Goal: Transaction & Acquisition: Obtain resource

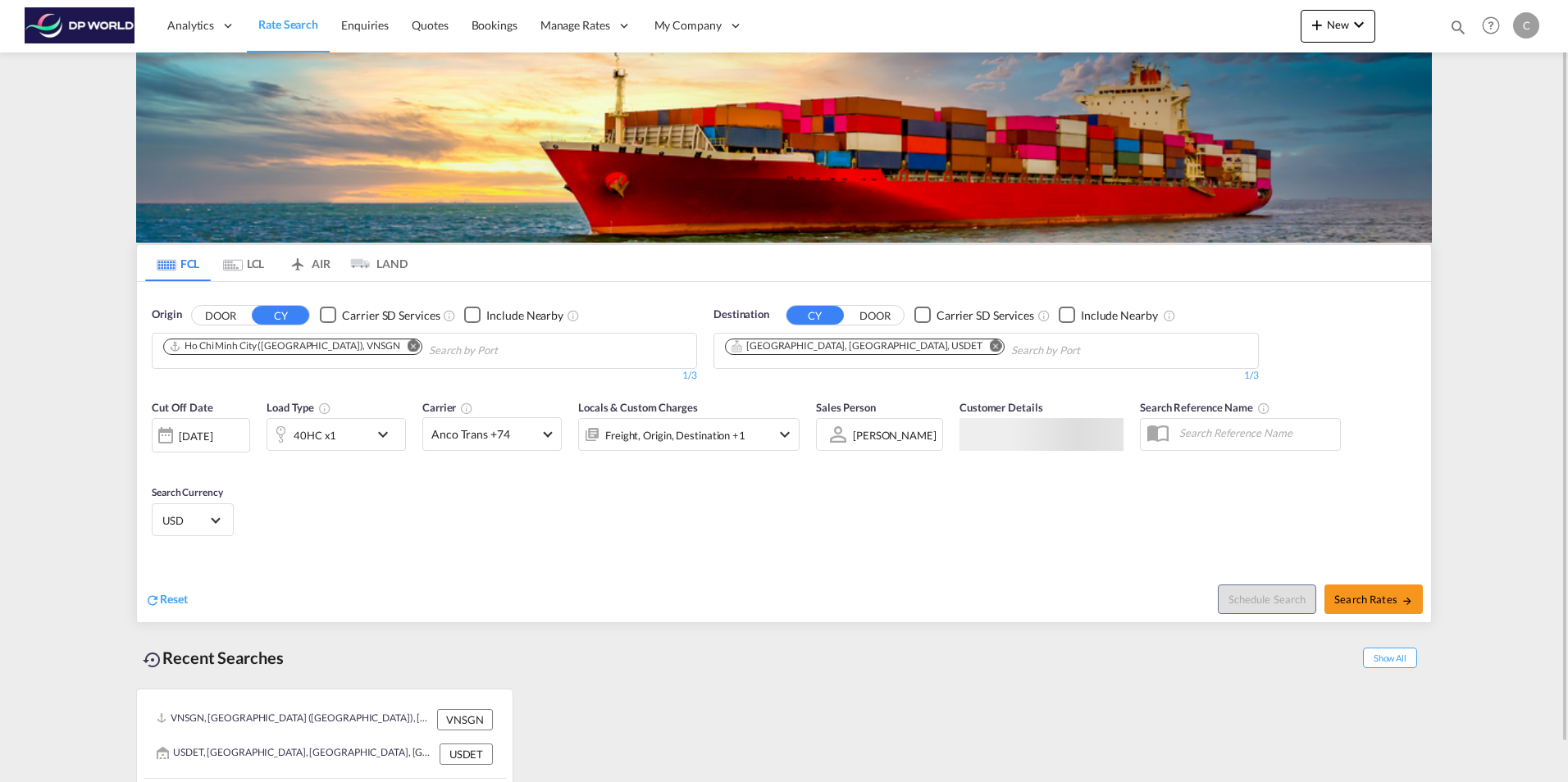
click at [407, 345] on md-icon "Remove" at bounding box center [413, 345] width 13 height 13
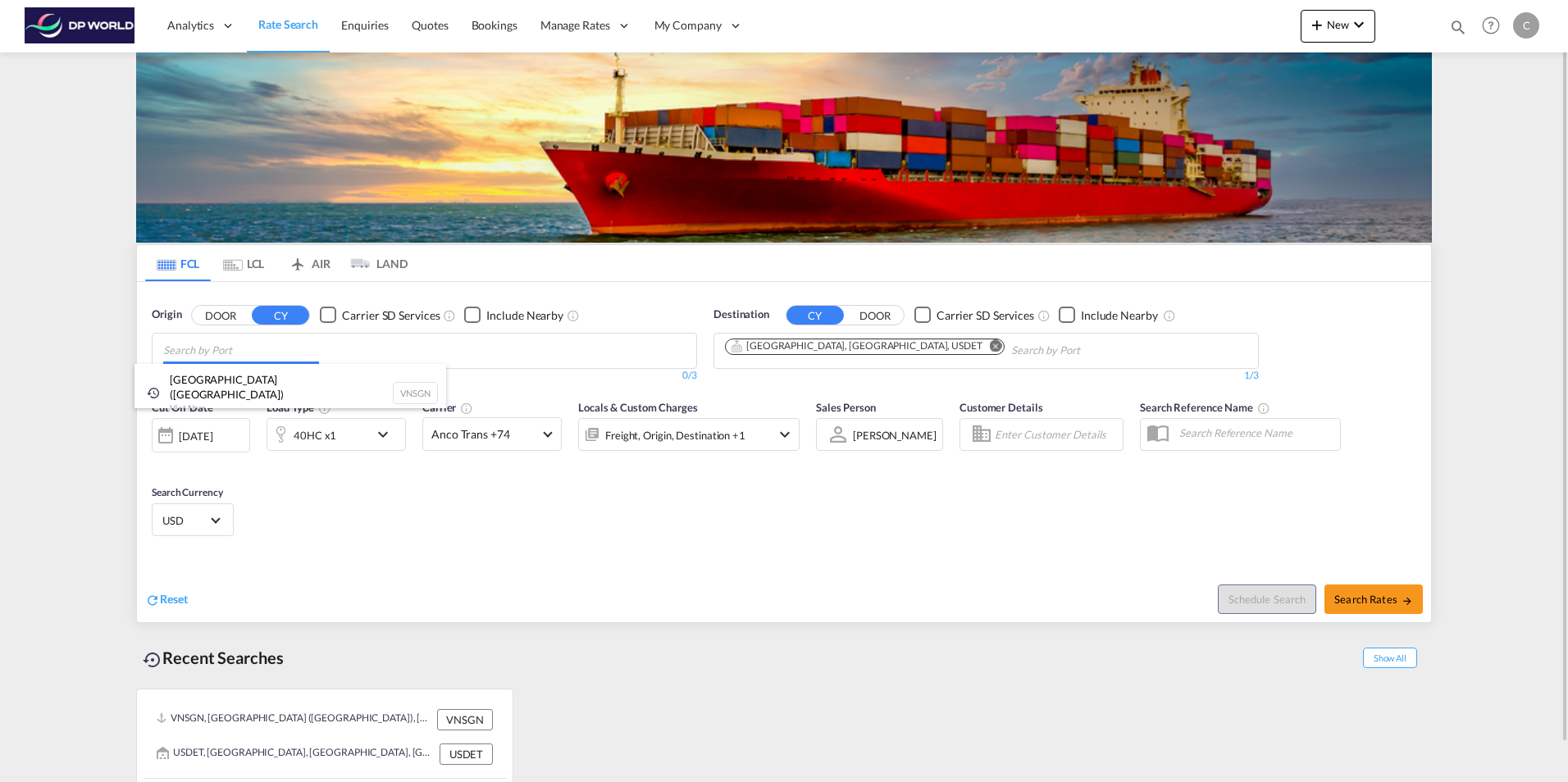
click at [232, 352] on body "Analytics Reports Dashboard Rate Search Enquiries Quotes Bookings" at bounding box center [784, 391] width 1568 height 782
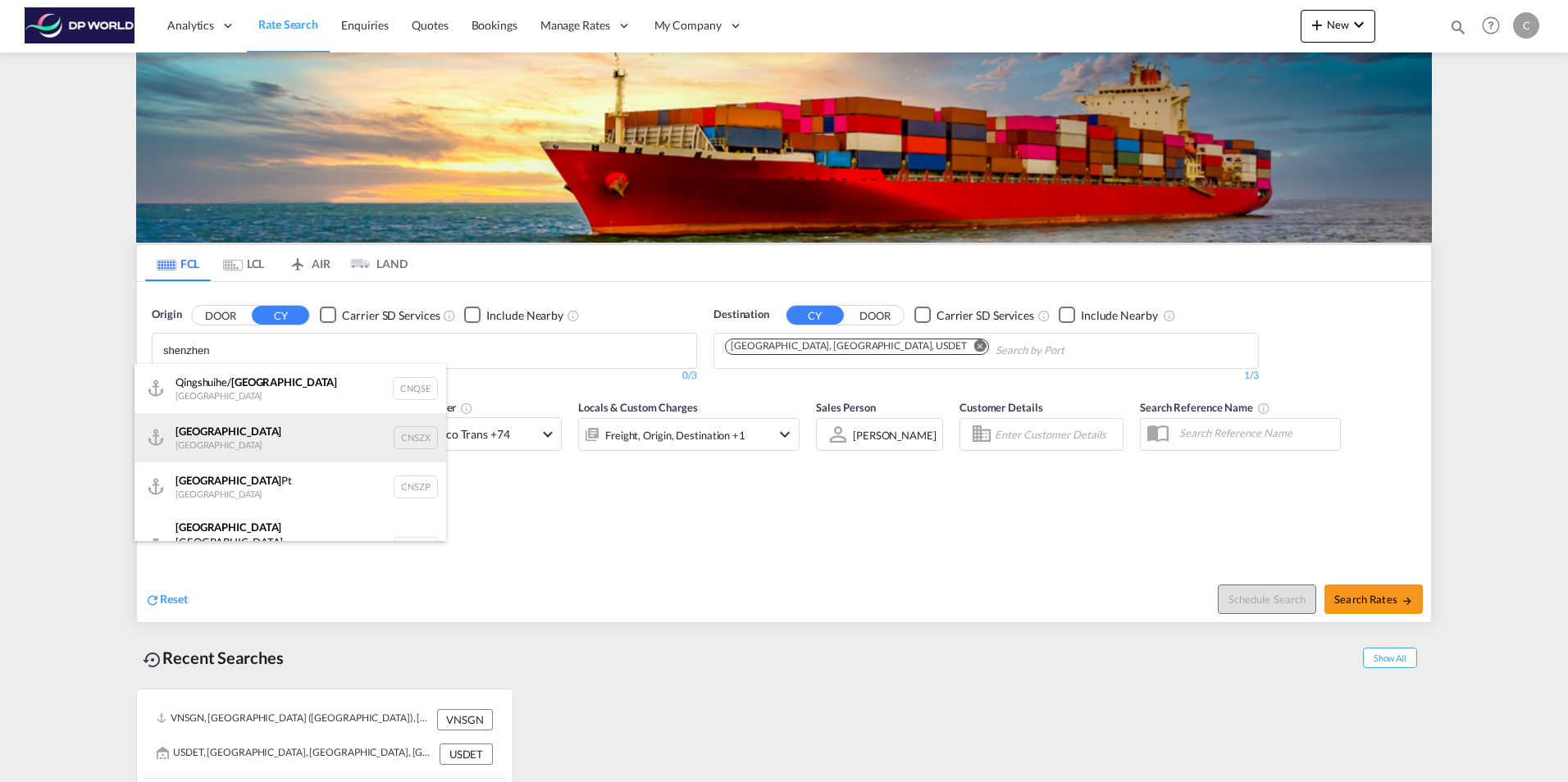
type input "shenzhen"
click at [237, 432] on div "Shenzhen [GEOGRAPHIC_DATA] CNSZX" at bounding box center [290, 437] width 312 height 49
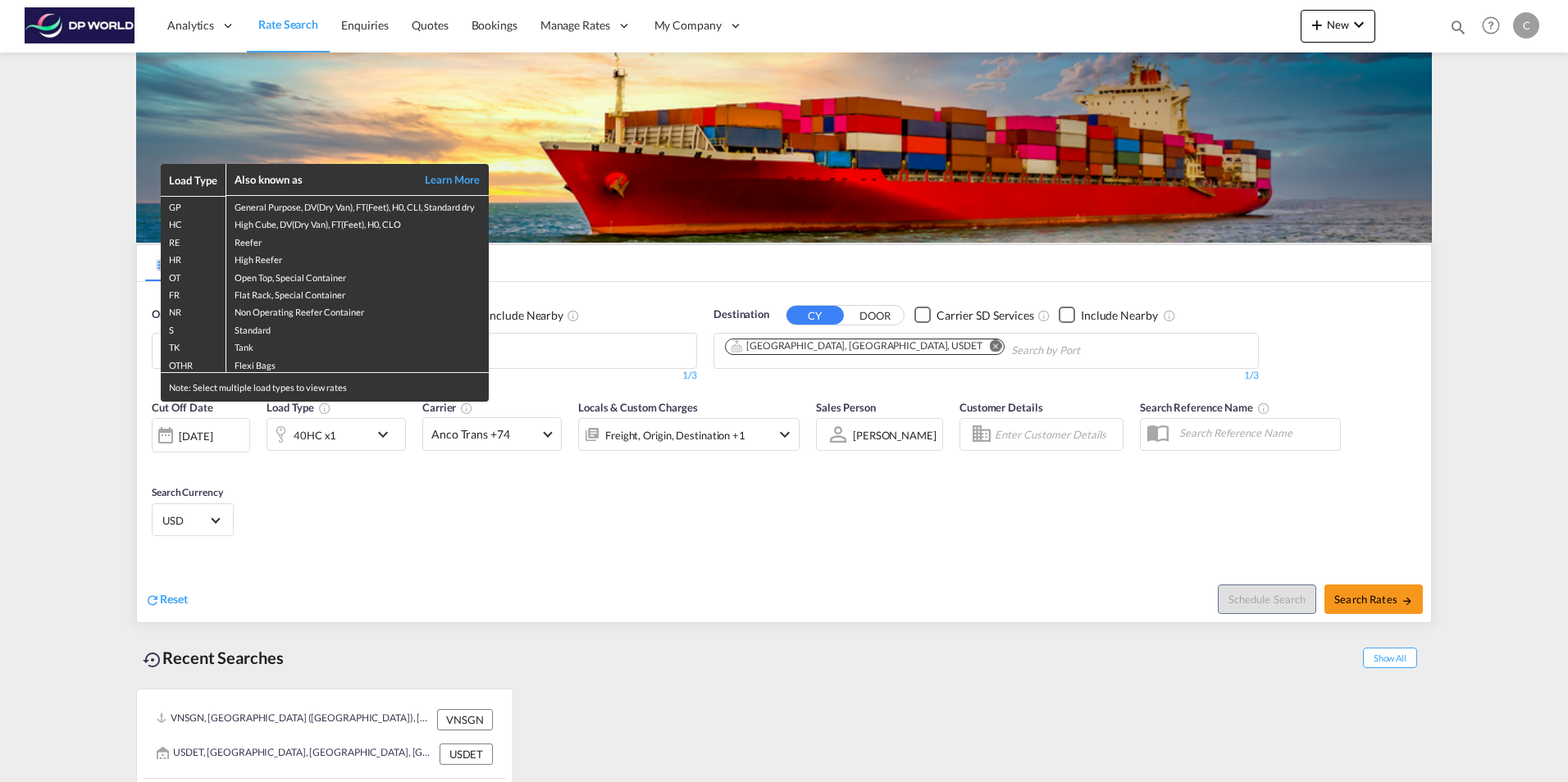
click at [841, 344] on div "Load Type Also known as Learn More GP General Purpose, DV(Dry Van), FT(Feet), H…" at bounding box center [784, 391] width 1568 height 782
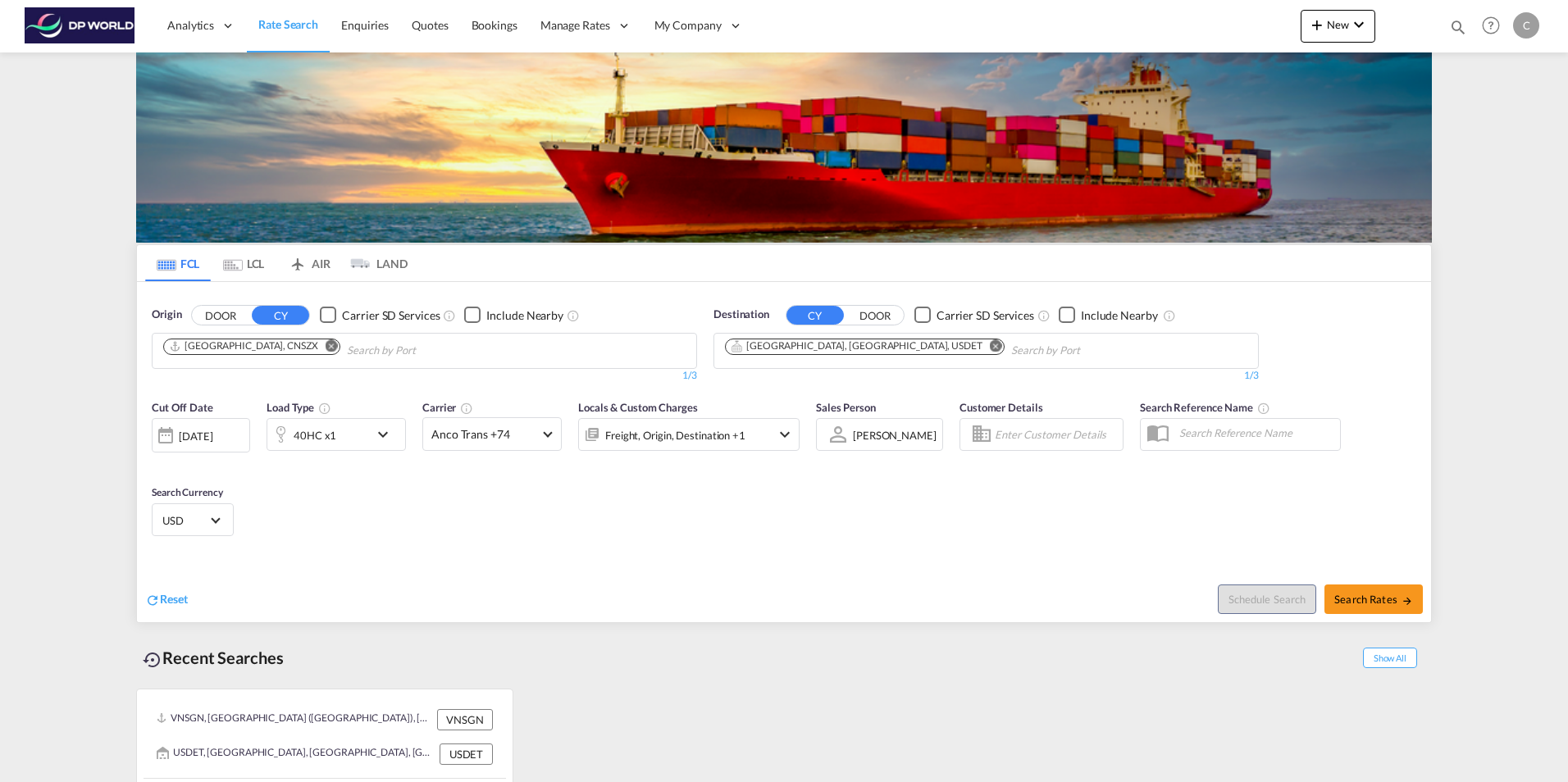
click at [989, 344] on md-icon "Remove" at bounding box center [995, 345] width 13 height 13
click at [738, 342] on body "Analytics Reports Dashboard Rate Search Enquiries Quotes Bookings" at bounding box center [784, 391] width 1568 height 782
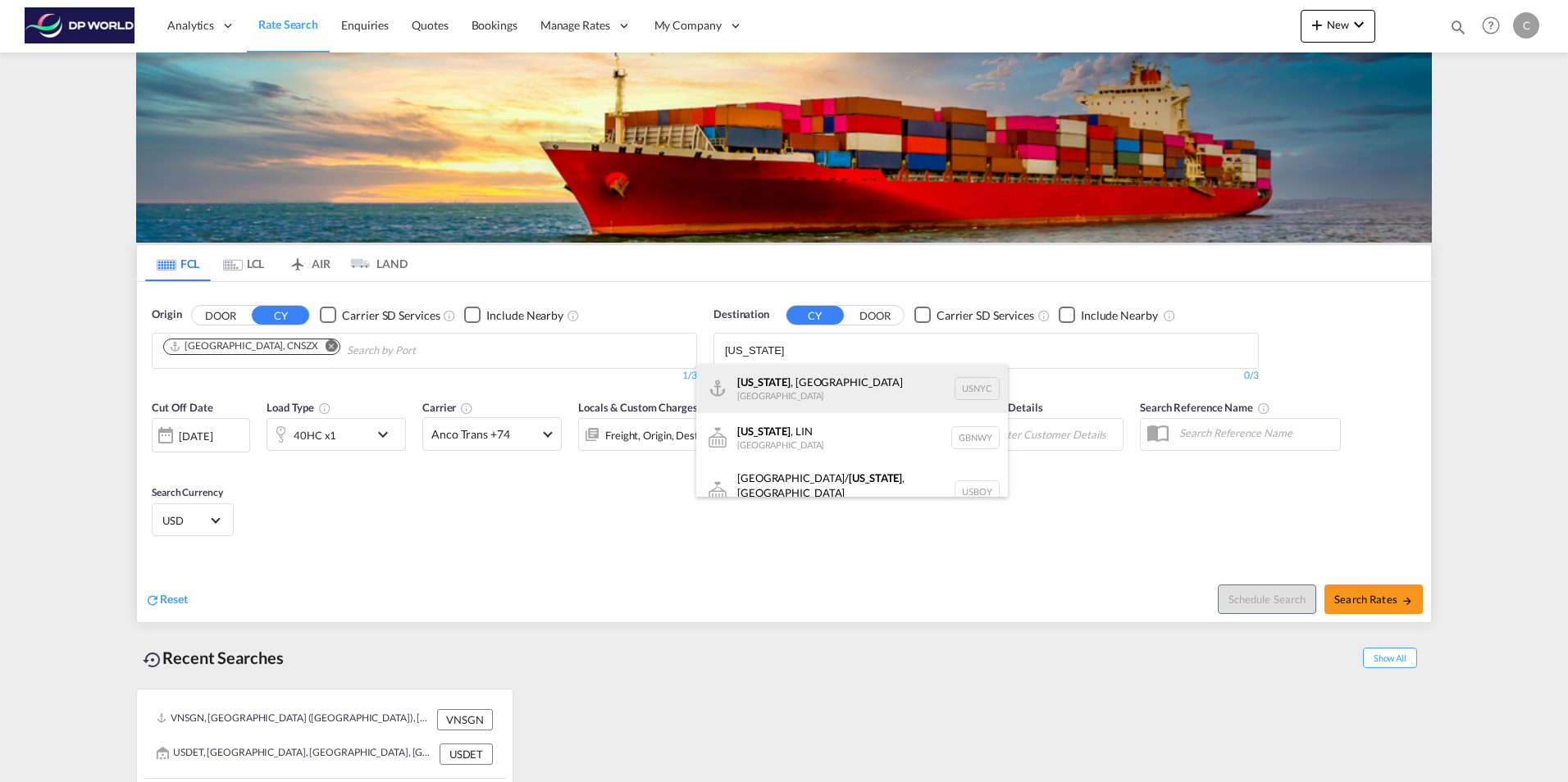
type input "[US_STATE]"
click at [784, 383] on div "[US_STATE] , [GEOGRAPHIC_DATA] [GEOGRAPHIC_DATA] USNYC" at bounding box center [852, 388] width 312 height 49
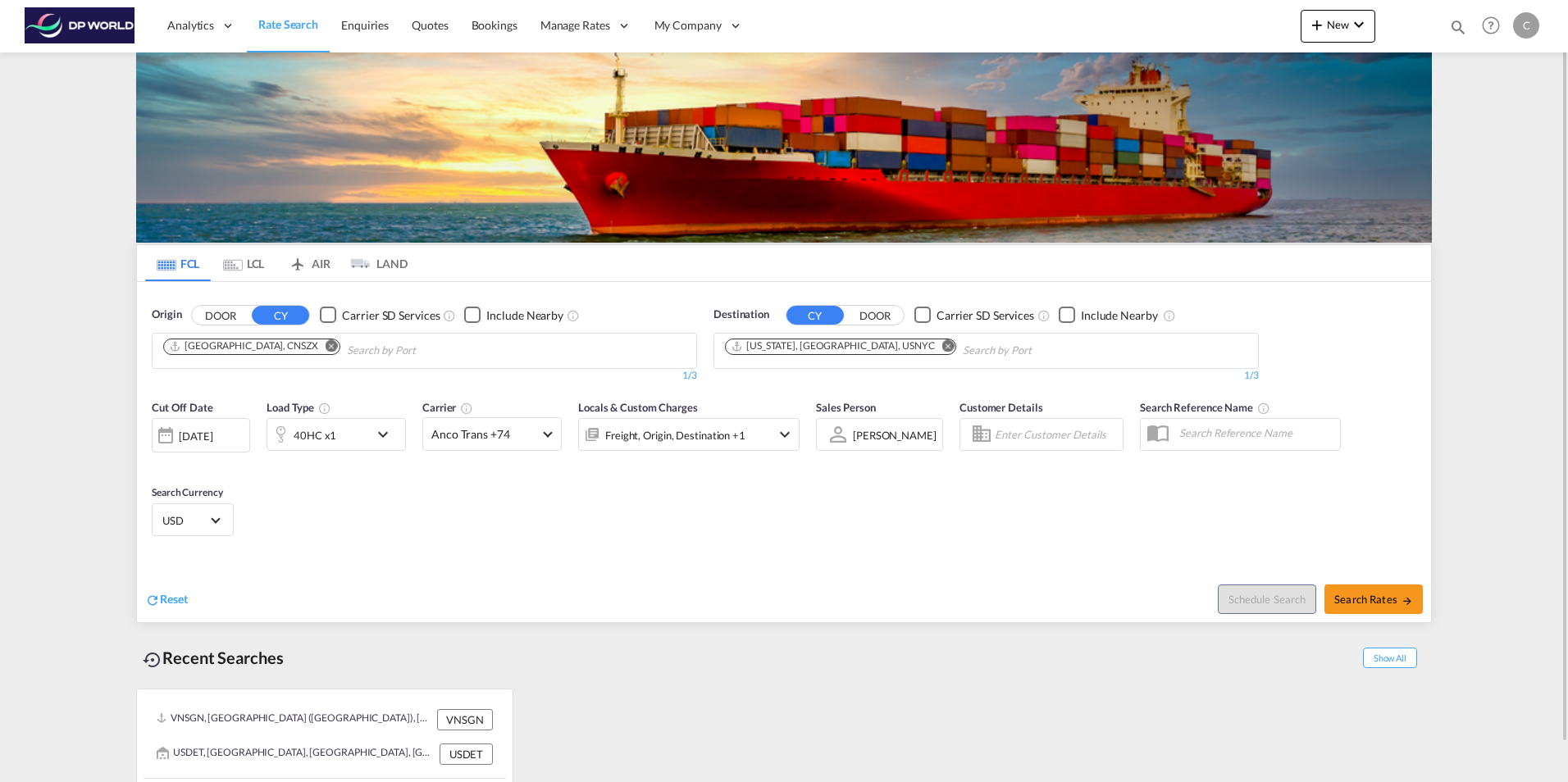
click at [160, 429] on div at bounding box center [166, 435] width 26 height 33
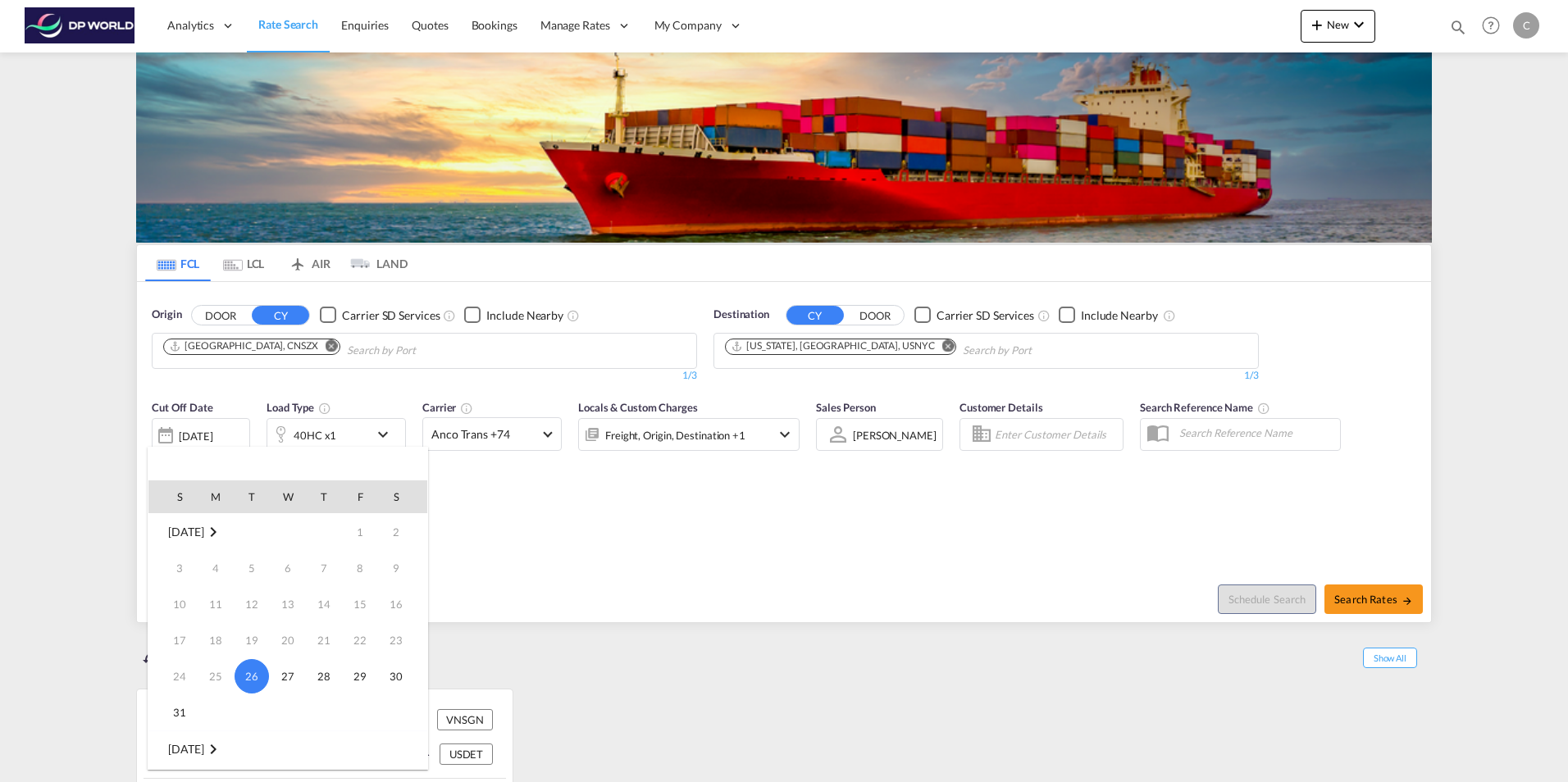
click at [223, 529] on md-icon "August 2025" at bounding box center [213, 531] width 19 height 19
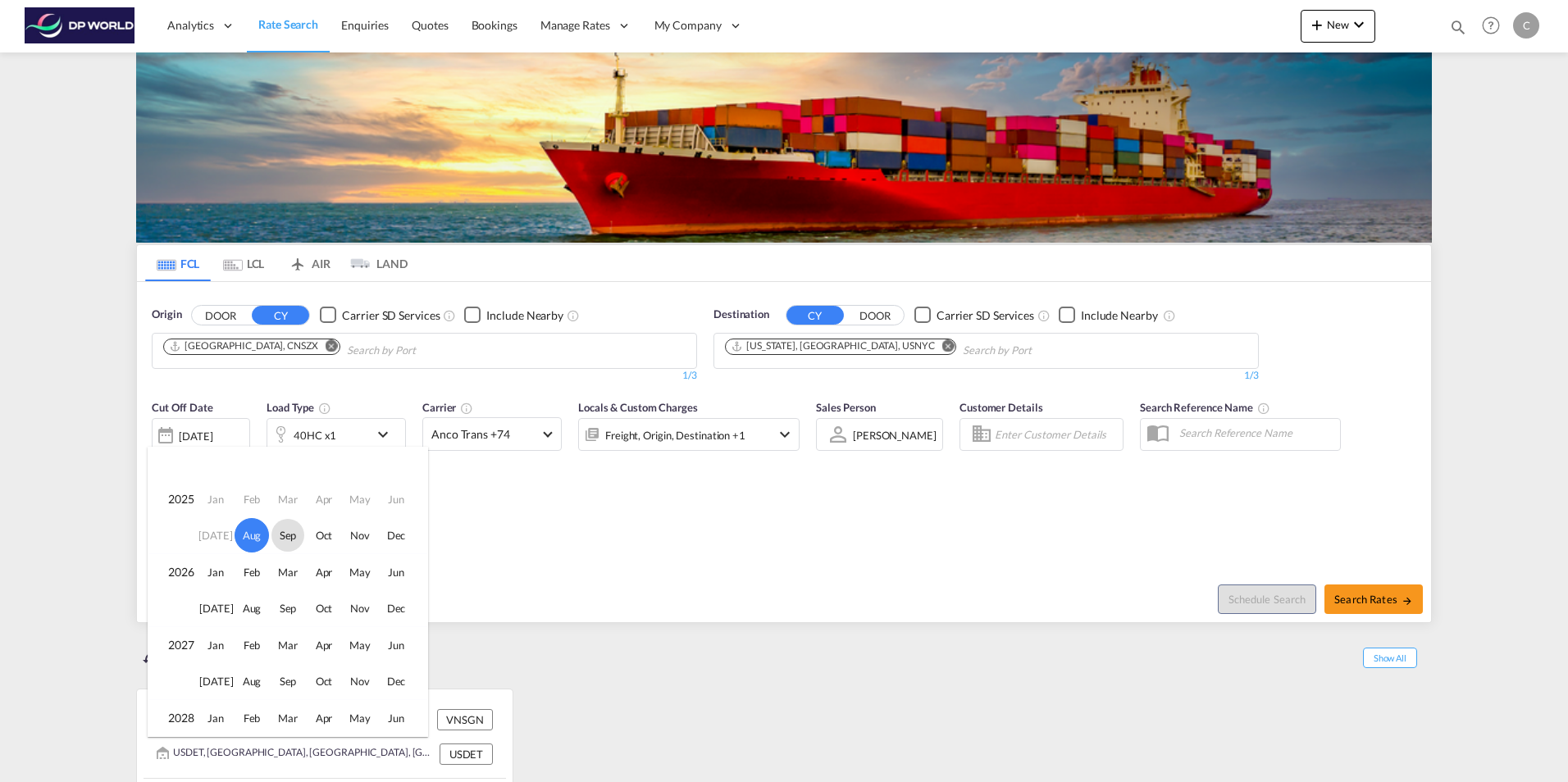
click at [292, 534] on span "Sep" at bounding box center [287, 535] width 33 height 33
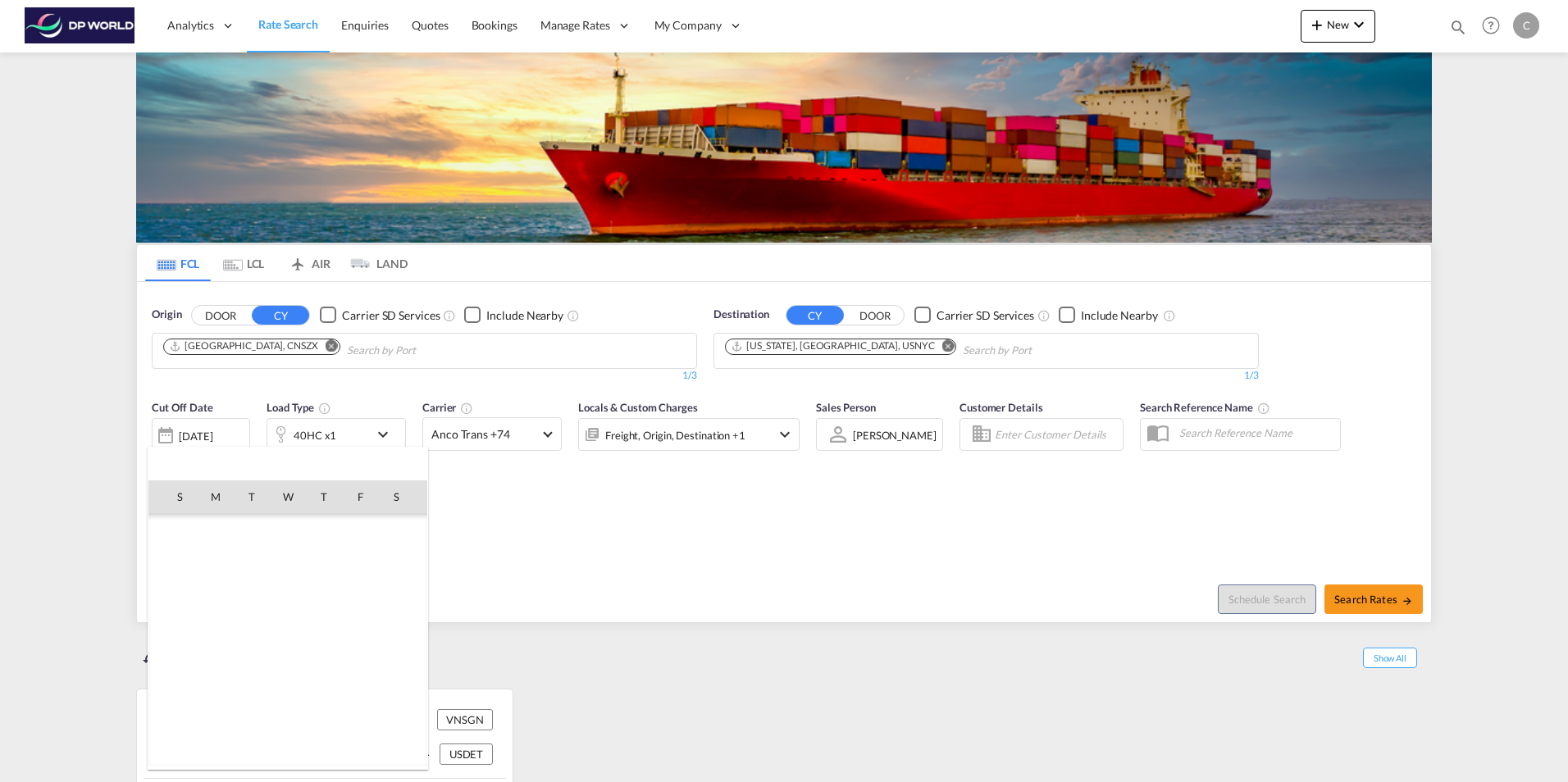
scroll to position [217, 0]
click at [243, 564] on span "2" at bounding box center [252, 567] width 33 height 33
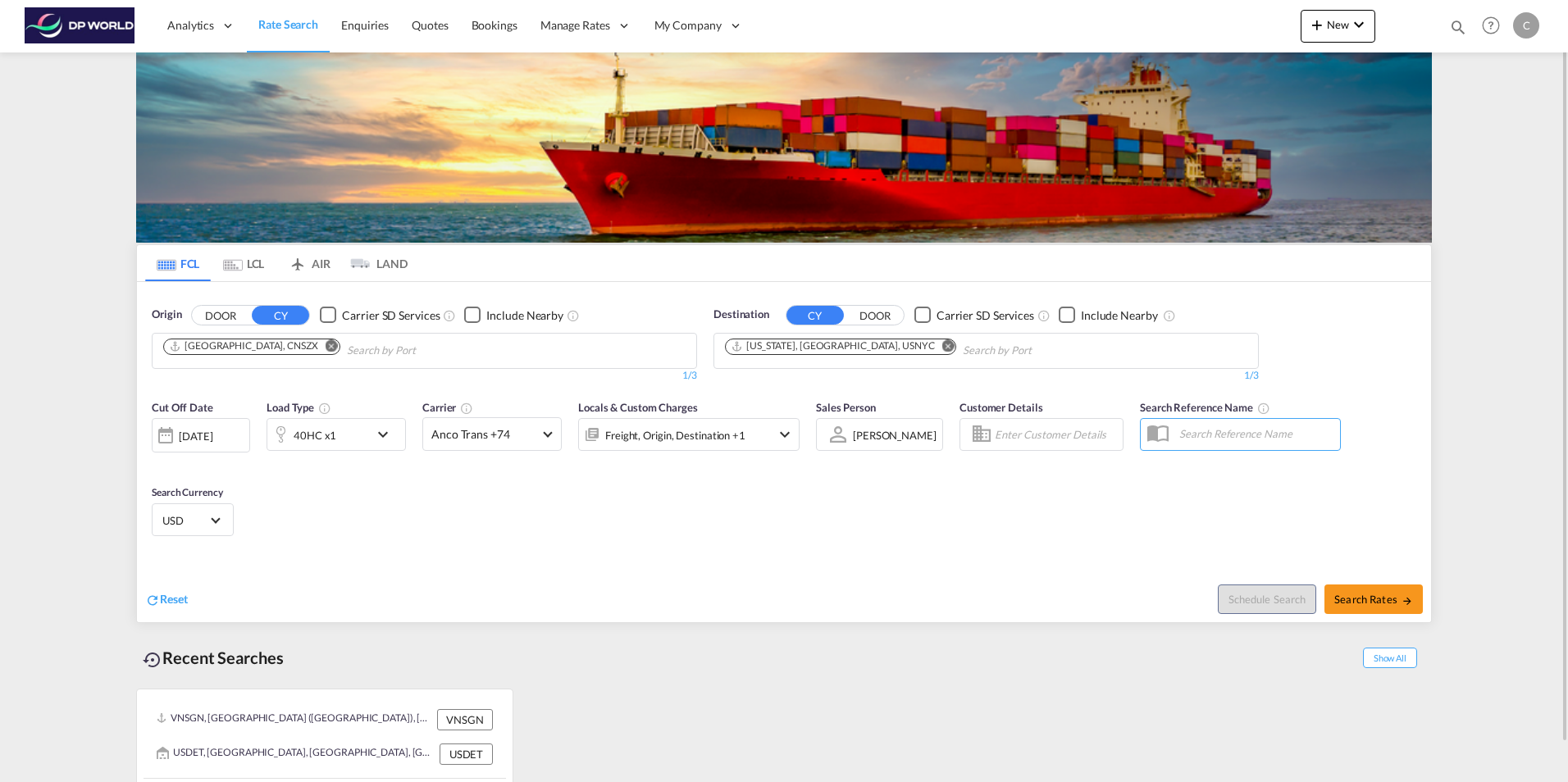
click at [382, 432] on md-icon "icon-chevron-down" at bounding box center [387, 434] width 28 height 19
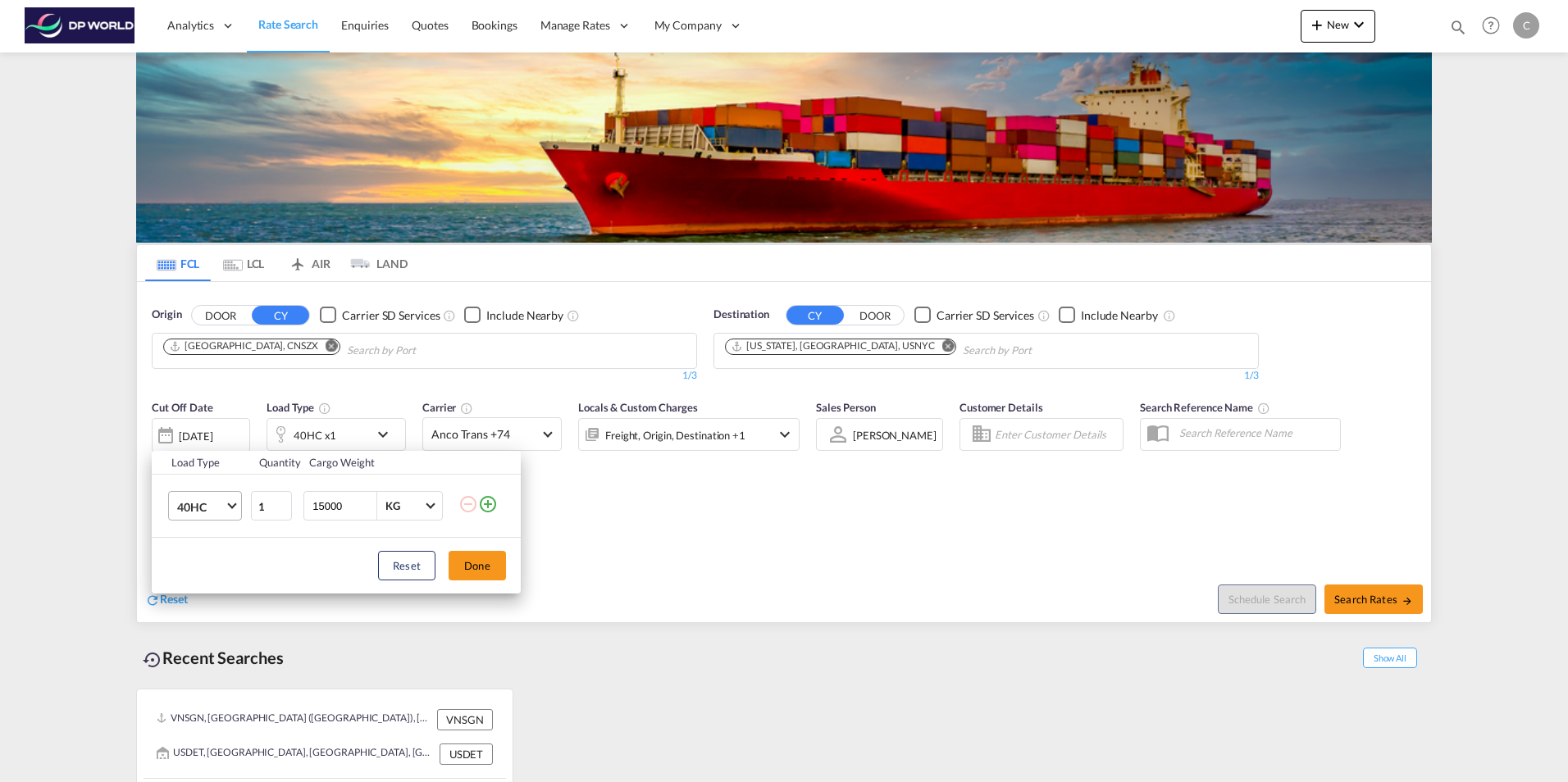
click at [229, 502] on span "Choose: \a40HC" at bounding box center [231, 504] width 9 height 9
click at [202, 465] on div "40GP" at bounding box center [192, 467] width 29 height 16
drag, startPoint x: 288, startPoint y: 497, endPoint x: 265, endPoint y: 495, distance: 23.1
click at [265, 495] on tr "40GP 1 15000 KG KG" at bounding box center [336, 506] width 369 height 63
type input "7000"
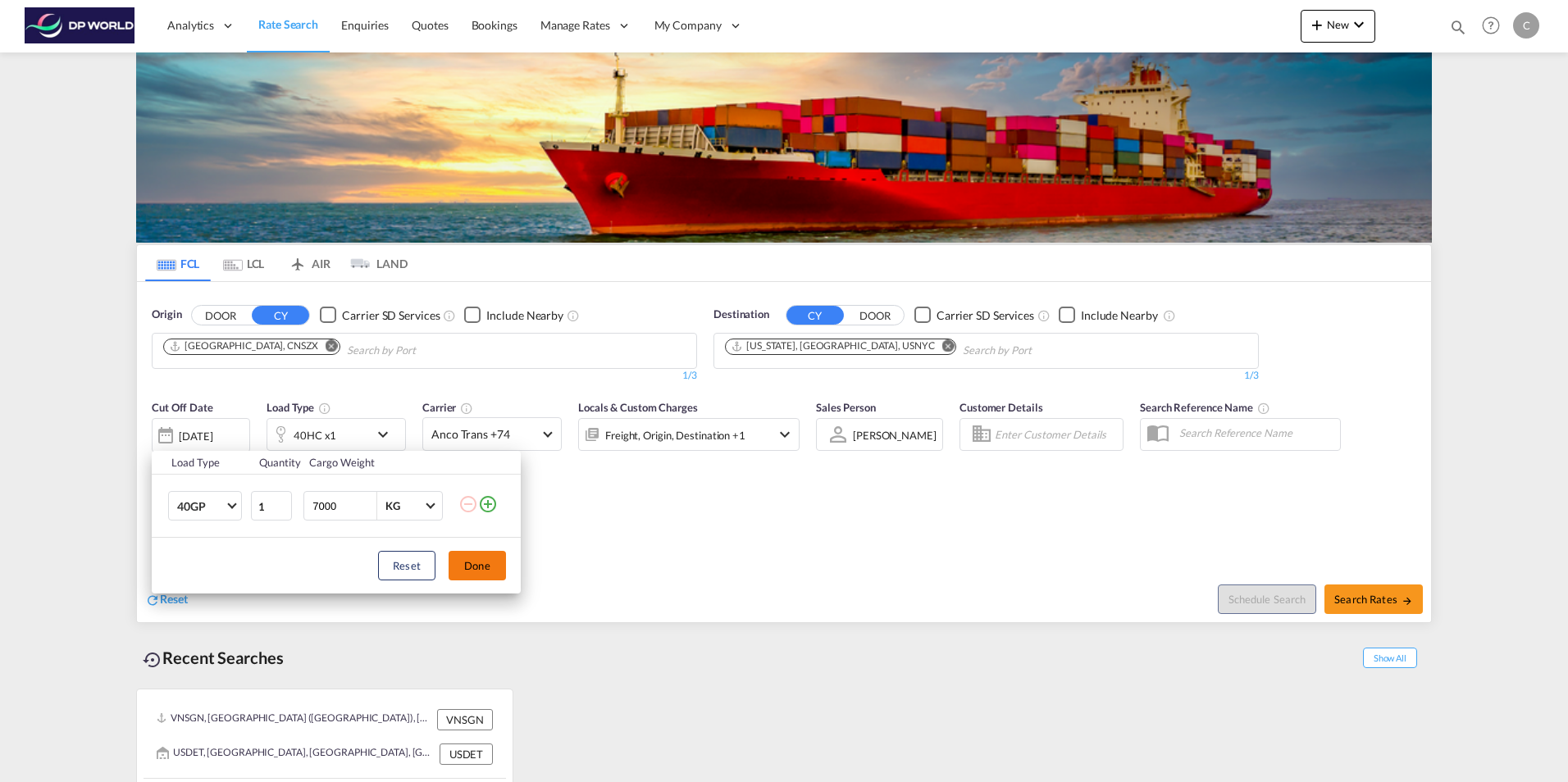
click at [481, 570] on button "Done" at bounding box center [477, 565] width 57 height 30
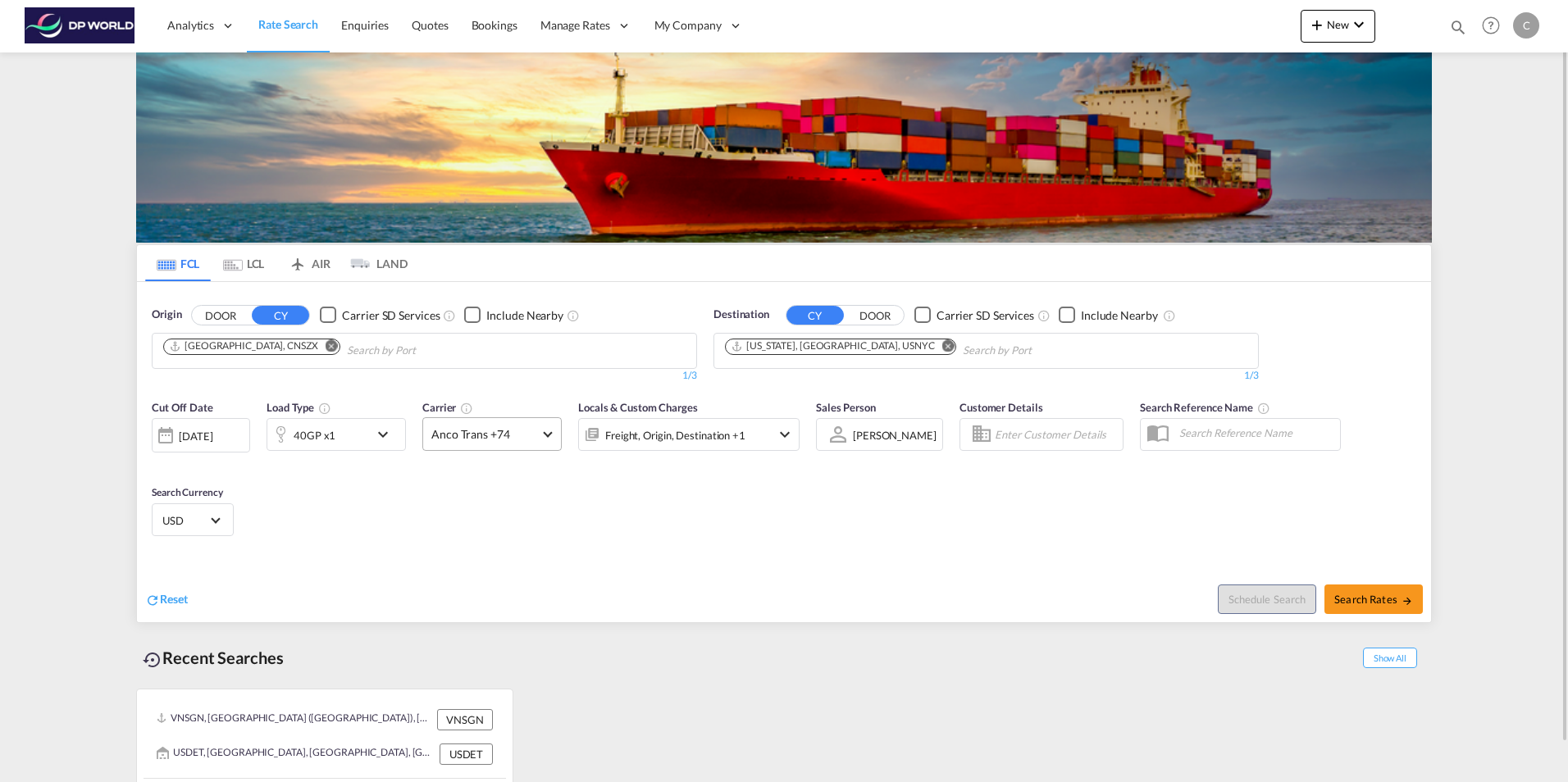
click at [547, 432] on span at bounding box center [547, 432] width 9 height 9
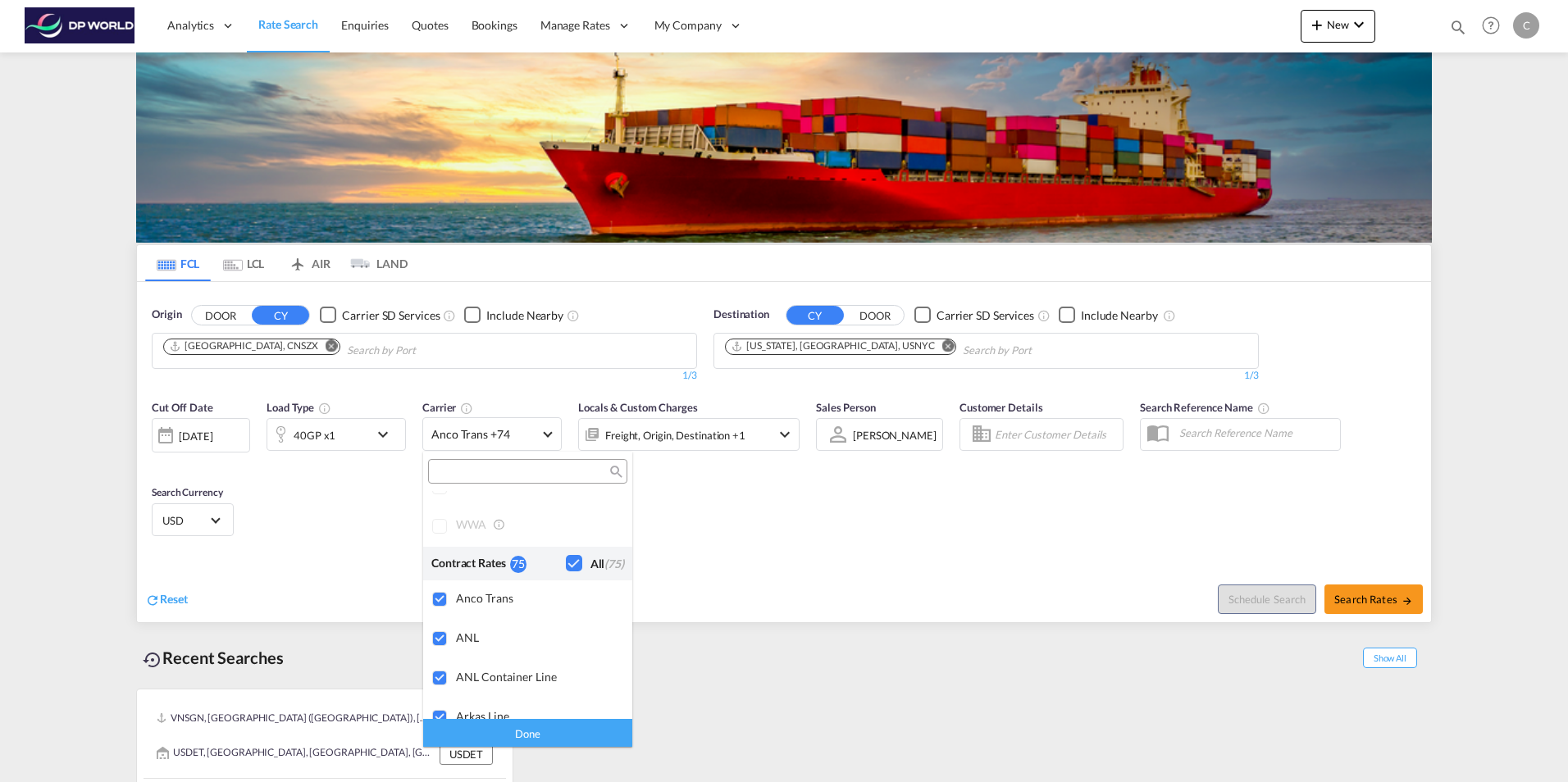
click at [732, 551] on md-backdrop at bounding box center [784, 391] width 1568 height 782
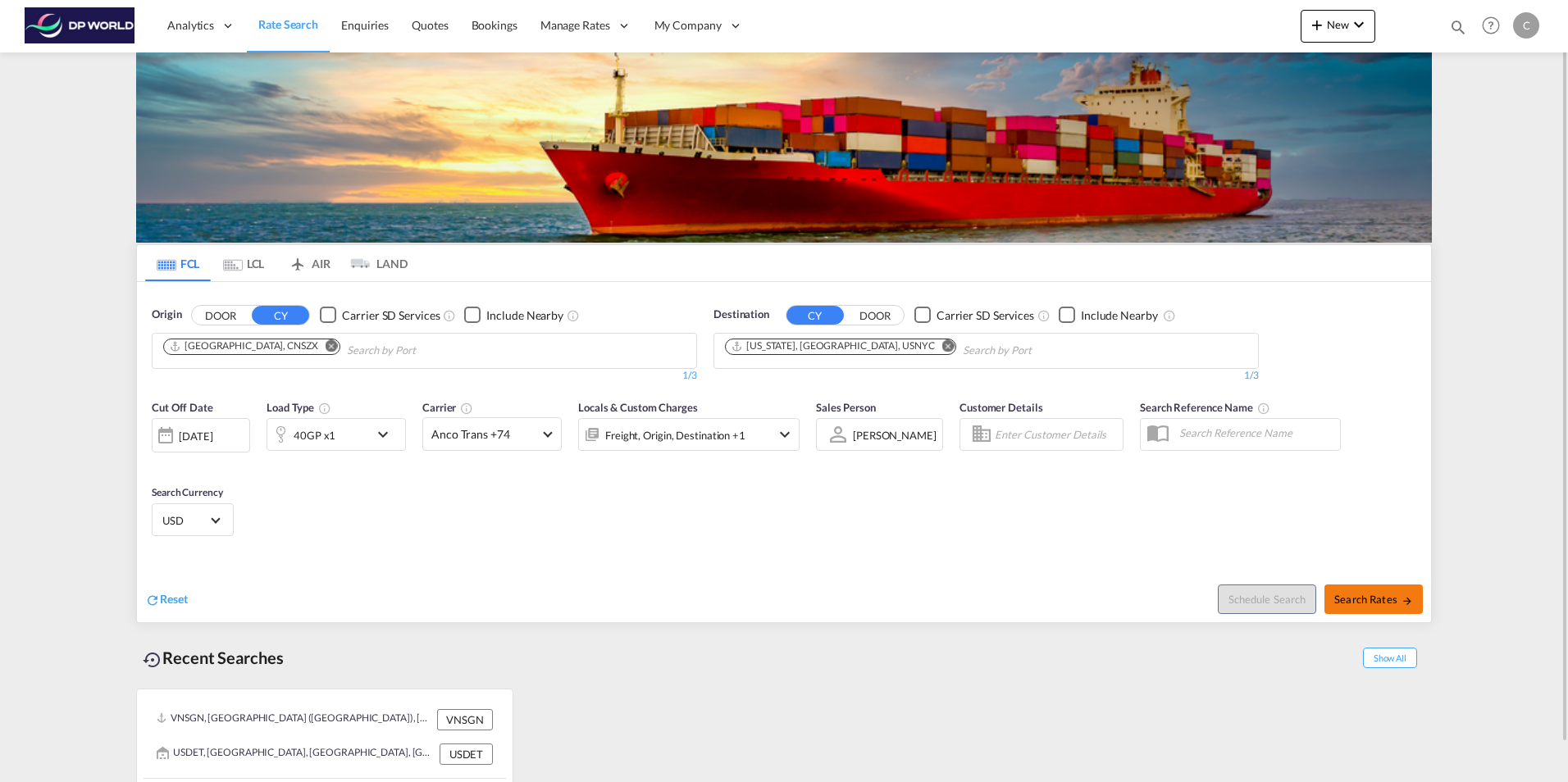
click at [1385, 598] on span "Search Rates" at bounding box center [1373, 600] width 79 height 14
type input "CNSZX to USNYC / [DATE]"
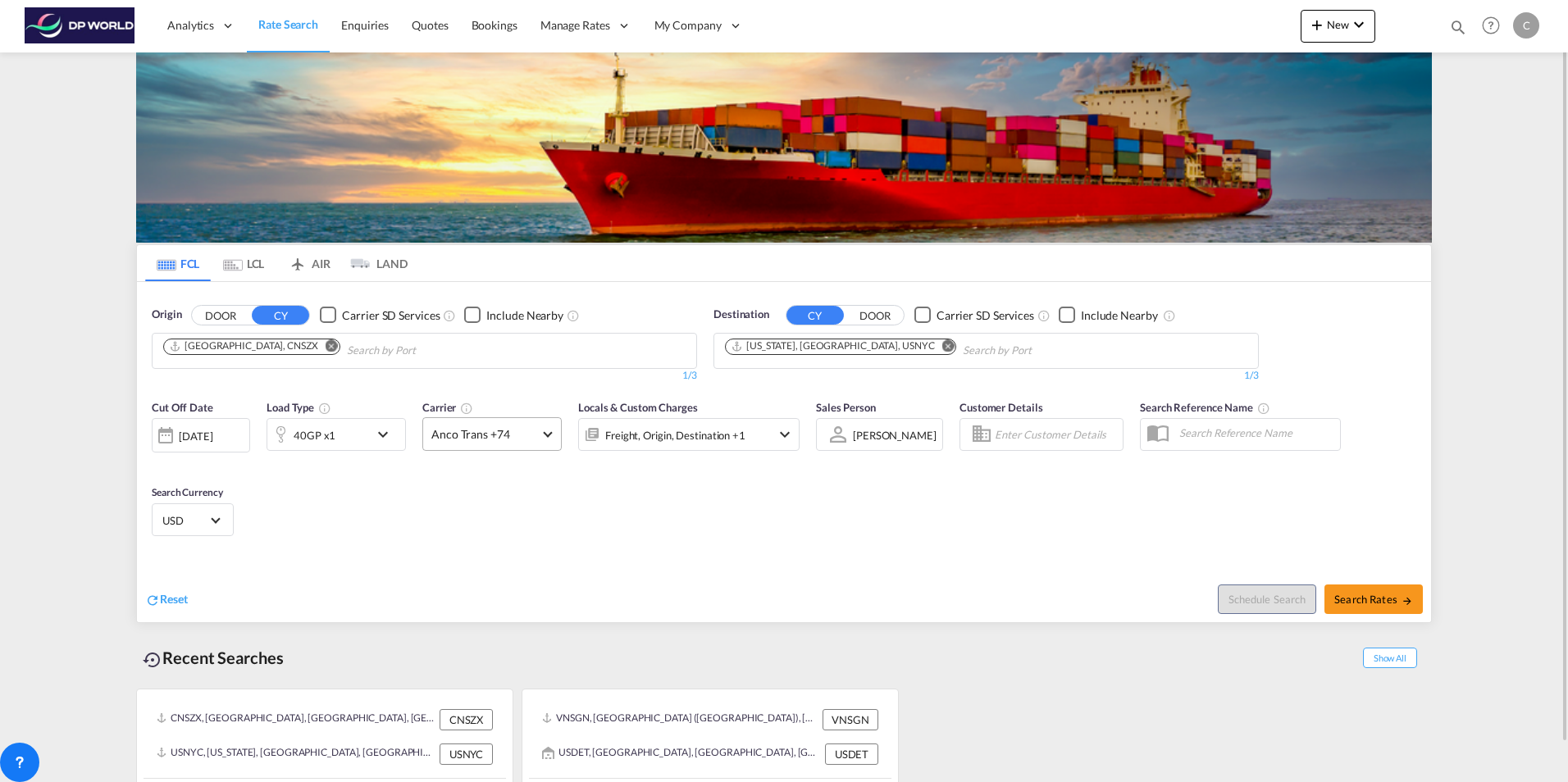
click at [545, 432] on span at bounding box center [547, 432] width 9 height 9
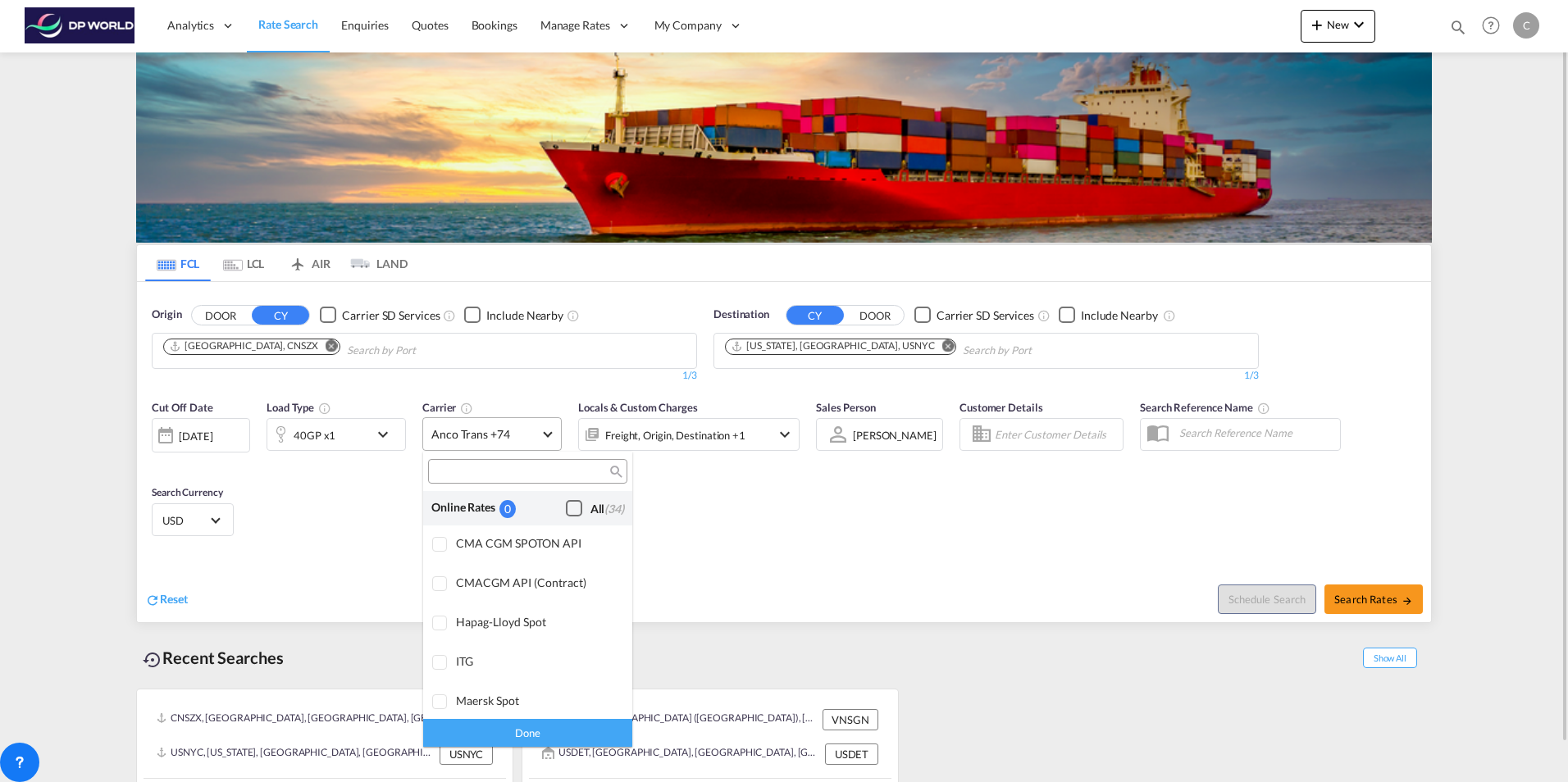
scroll to position [1317, 0]
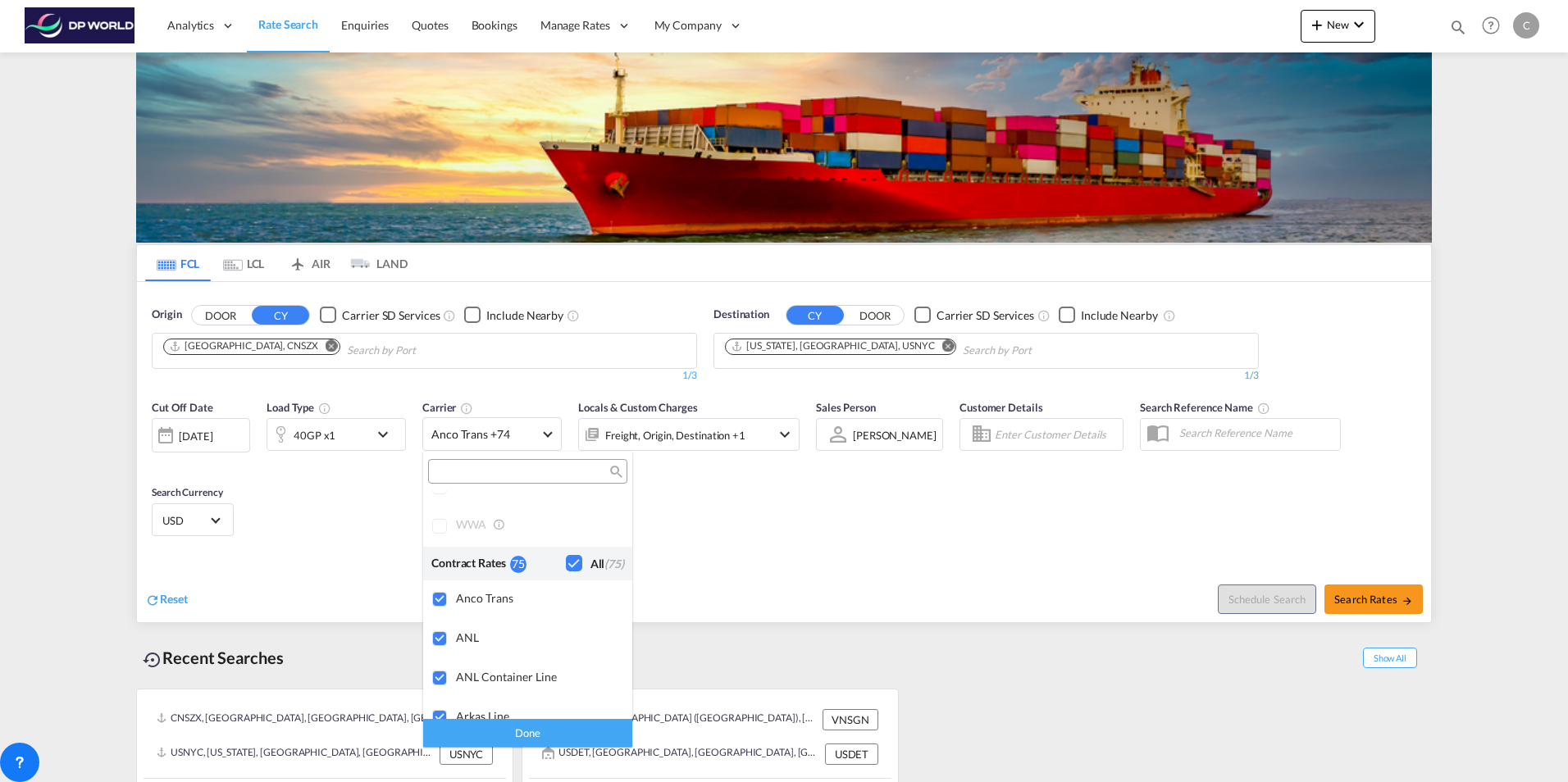
click at [566, 564] on div "Checkbox No Ink" at bounding box center [574, 562] width 16 height 16
click at [566, 561] on div "Checkbox No Ink" at bounding box center [574, 562] width 16 height 16
click at [525, 736] on div "Done" at bounding box center [527, 732] width 209 height 29
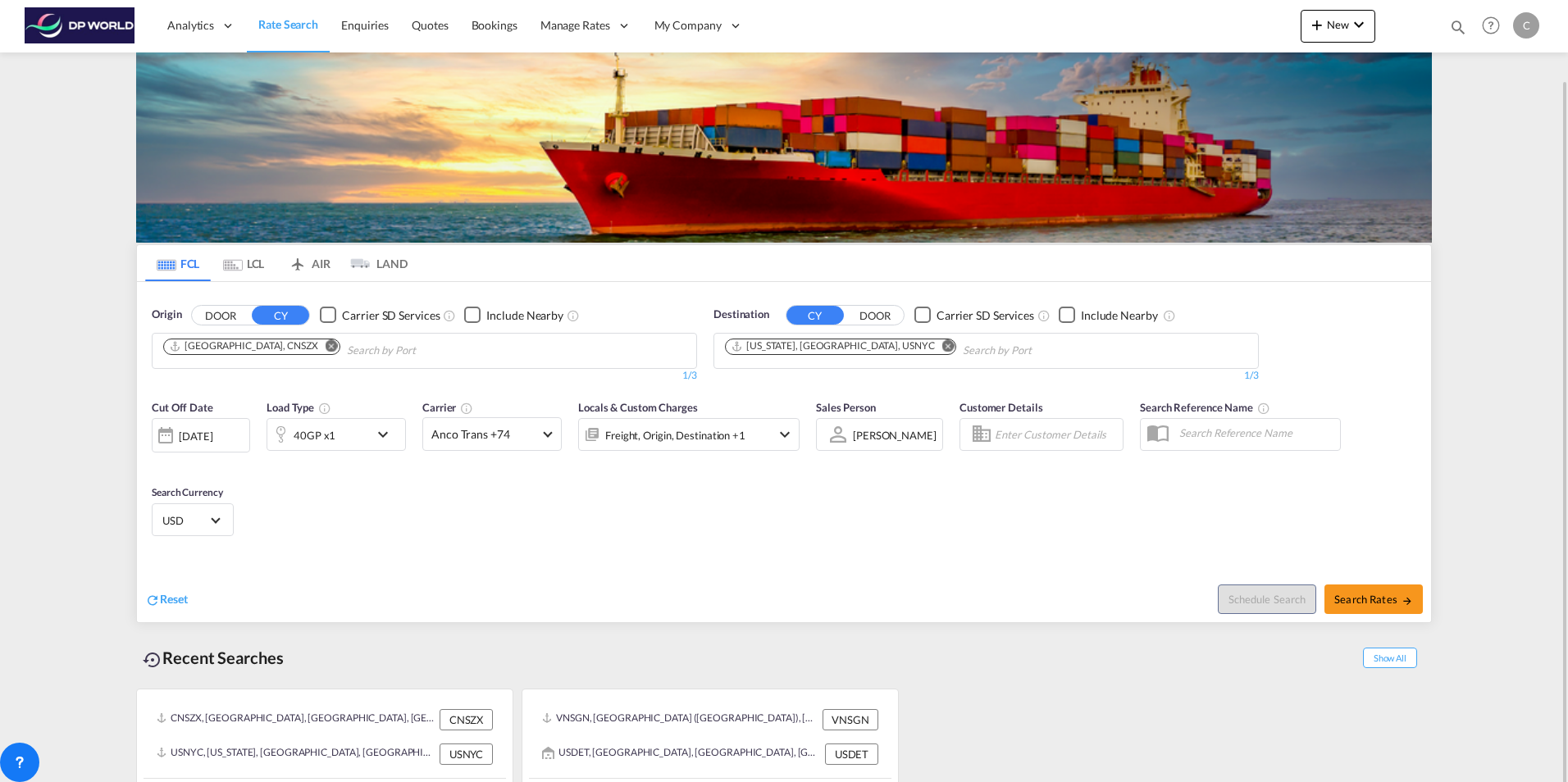
scroll to position [41, 0]
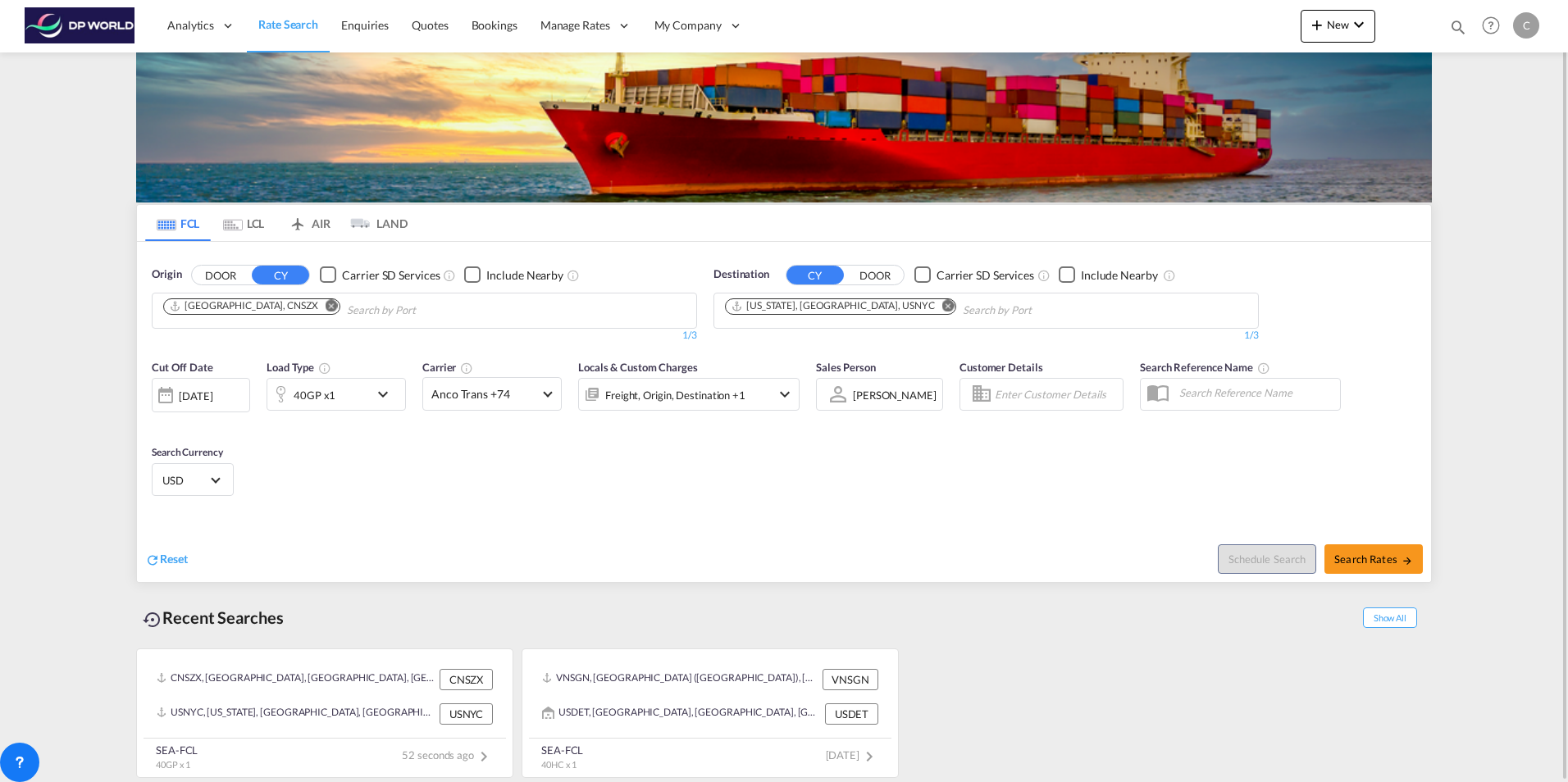
click at [381, 394] on md-icon "icon-chevron-down" at bounding box center [387, 394] width 28 height 19
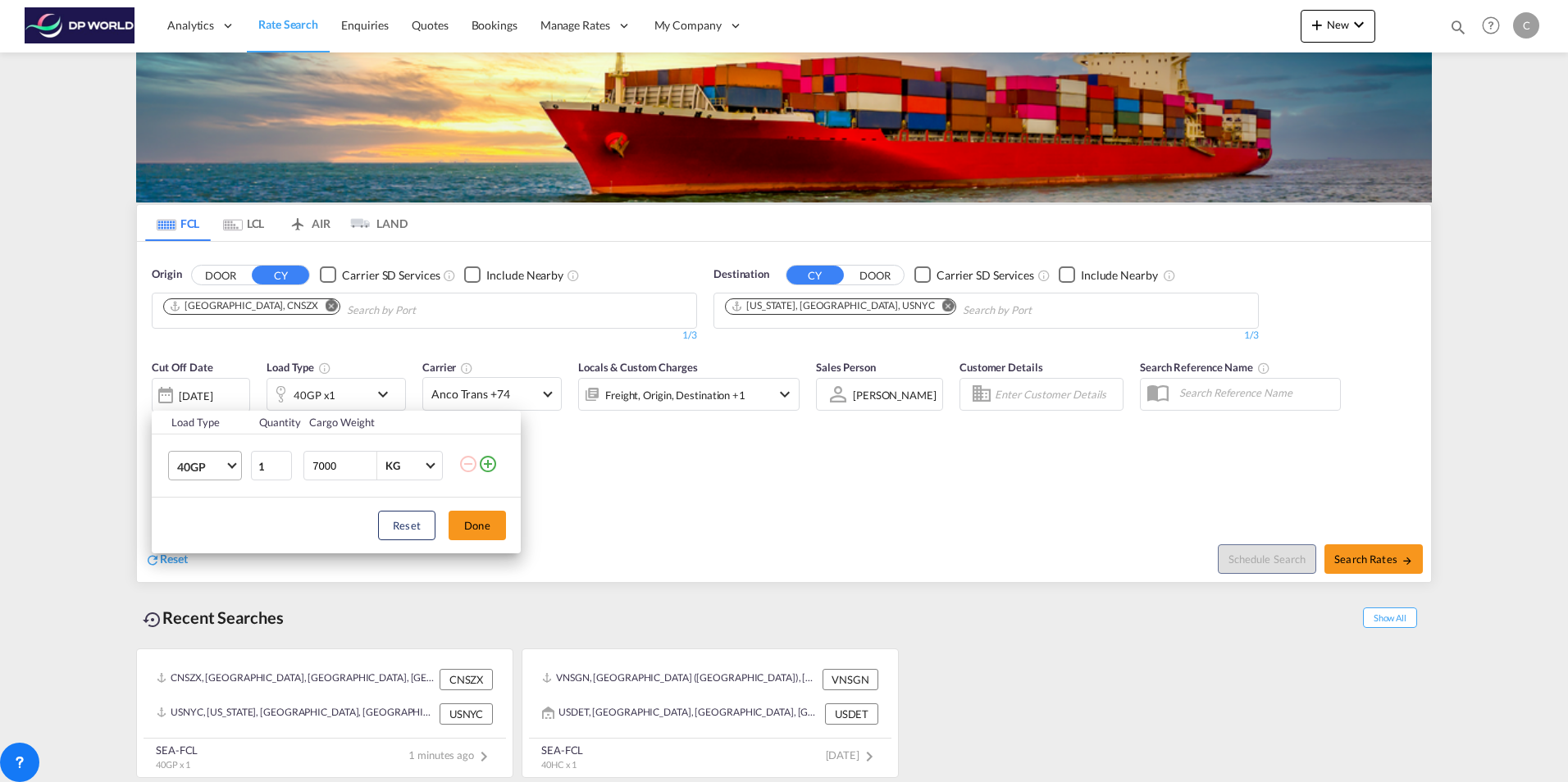
click at [230, 465] on span "Choose: \a40GP" at bounding box center [231, 464] width 9 height 9
click at [209, 508] on md-option "40HC" at bounding box center [220, 506] width 112 height 40
click at [463, 527] on button "Done" at bounding box center [477, 525] width 57 height 30
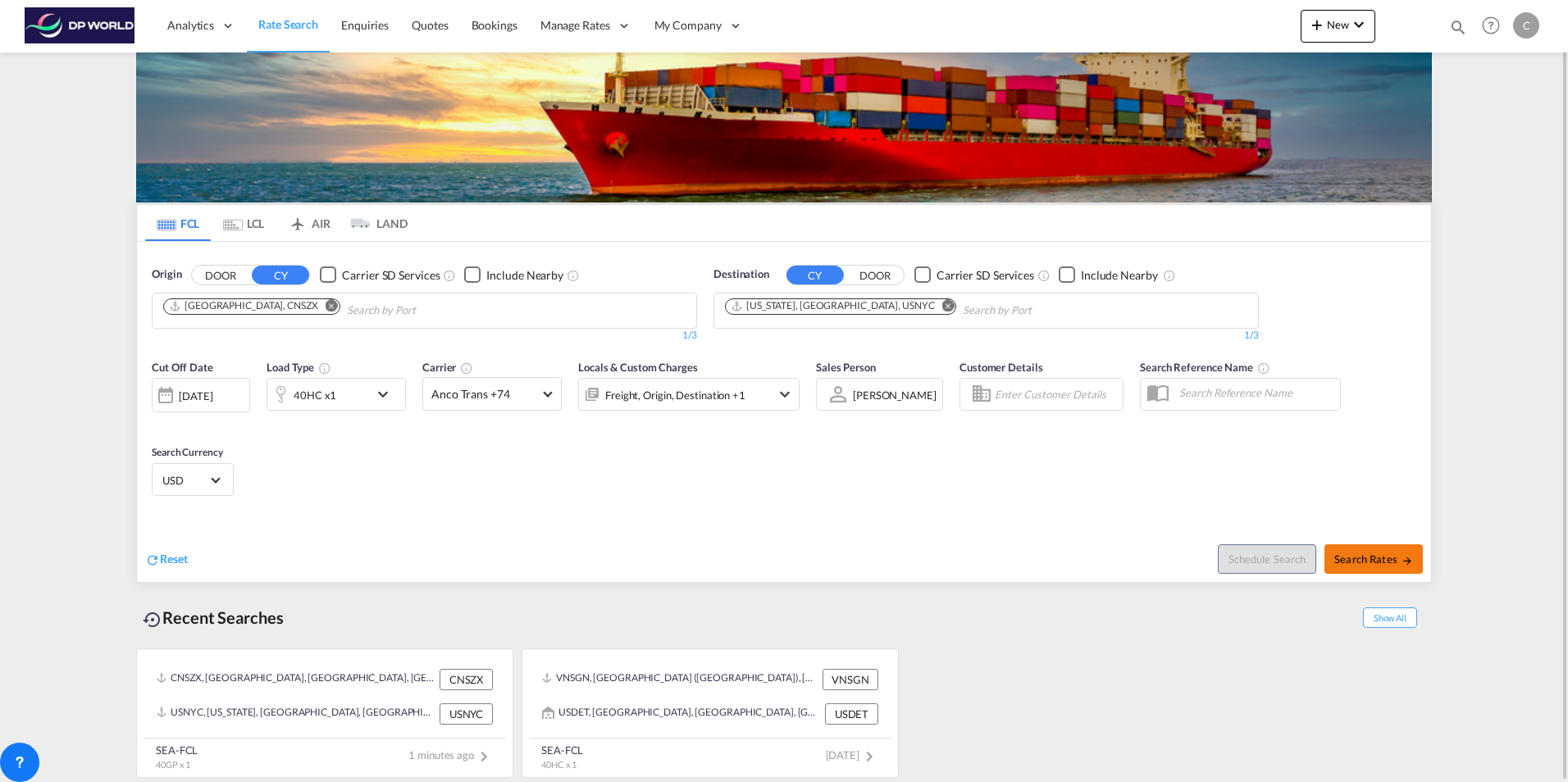
click at [1364, 554] on span "Search Rates" at bounding box center [1373, 559] width 79 height 14
type input "CNSZX to USNYC / [DATE]"
